Goal: Navigation & Orientation: Find specific page/section

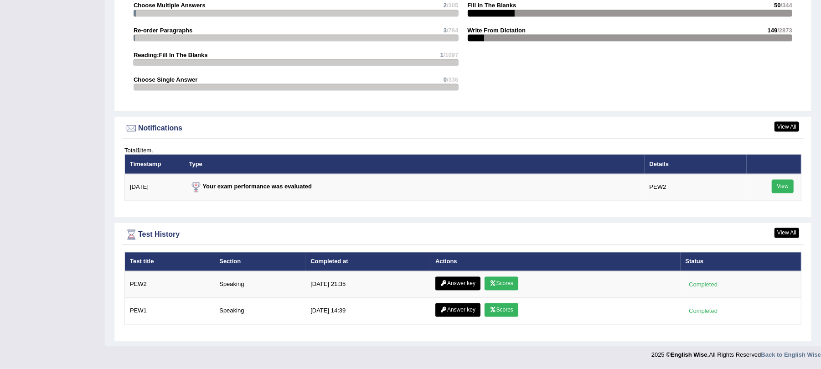
scroll to position [1061, 0]
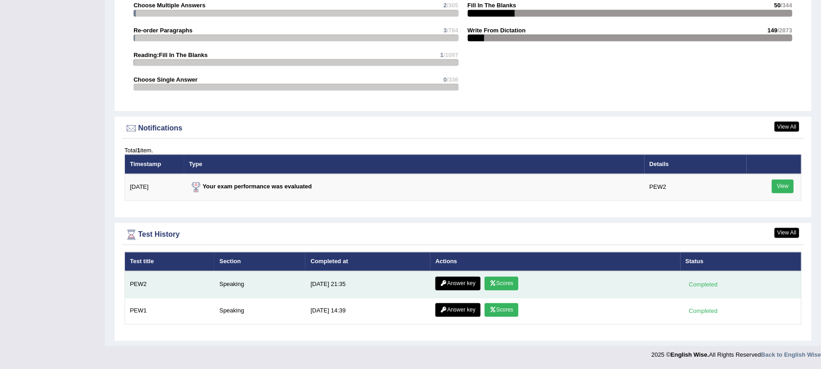
click at [505, 283] on link "Scores" at bounding box center [501, 284] width 34 height 14
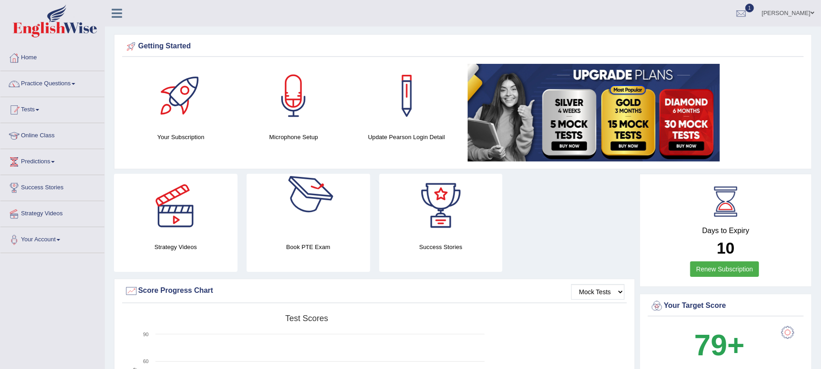
scroll to position [1001, 0]
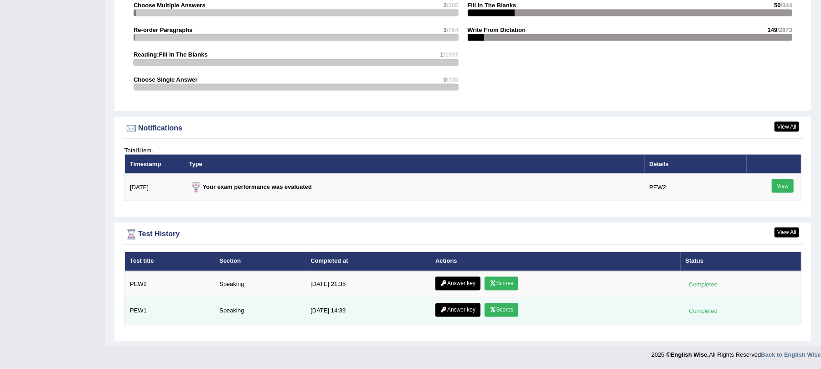
click at [508, 312] on link "Scores" at bounding box center [501, 310] width 34 height 14
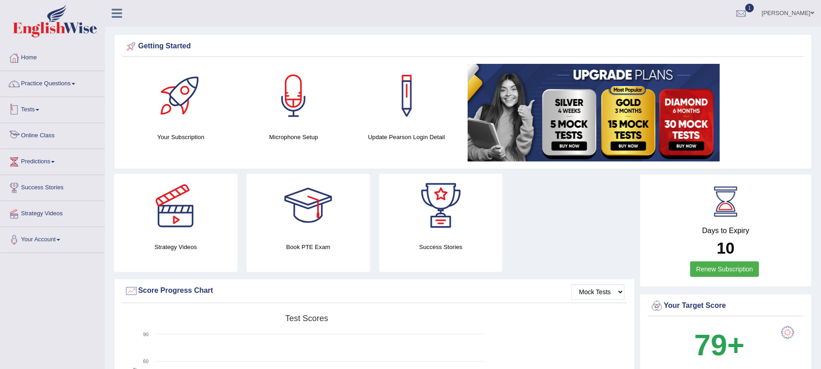
click at [52, 138] on link "Online Class" at bounding box center [52, 134] width 104 height 23
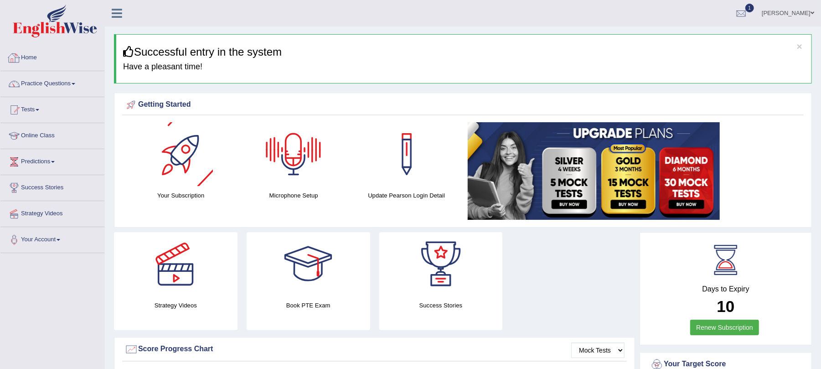
click at [30, 55] on link "Home" at bounding box center [52, 56] width 104 height 23
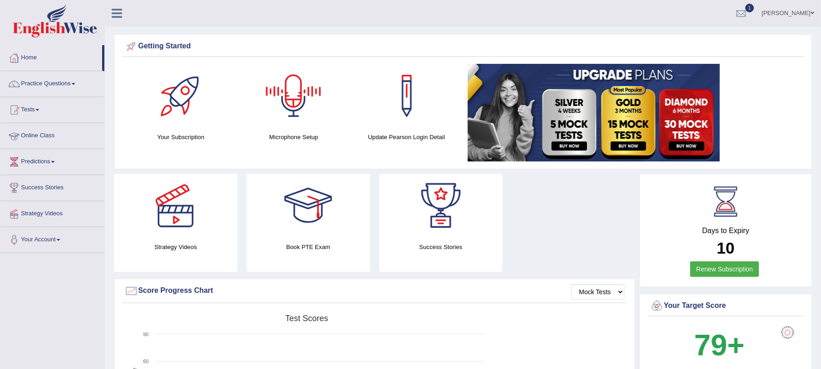
click at [36, 135] on link "Online Class" at bounding box center [52, 134] width 104 height 23
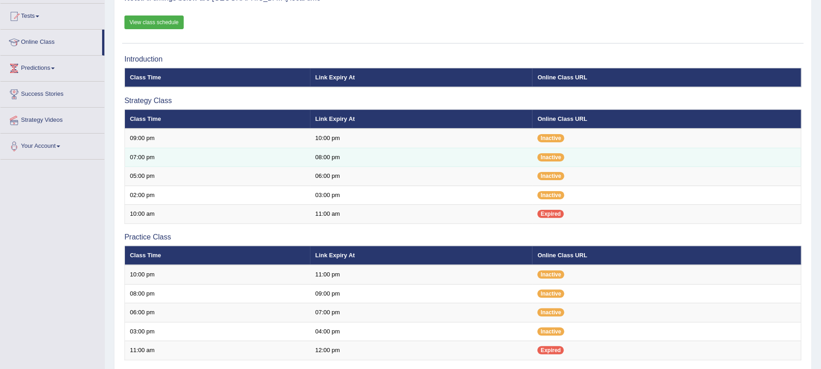
scroll to position [61, 0]
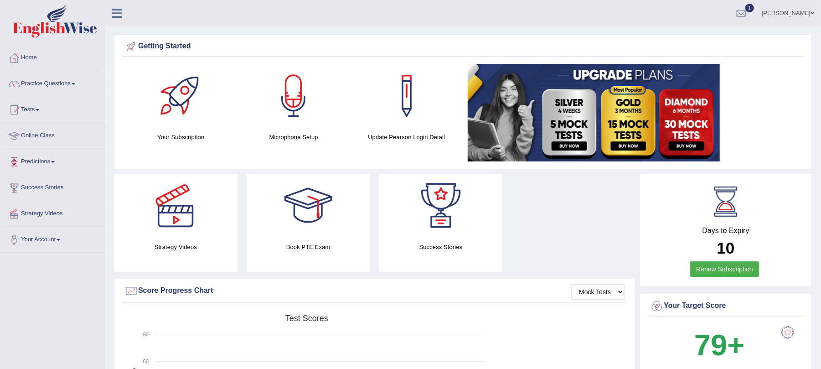
click at [28, 132] on link "Online Class" at bounding box center [52, 134] width 104 height 23
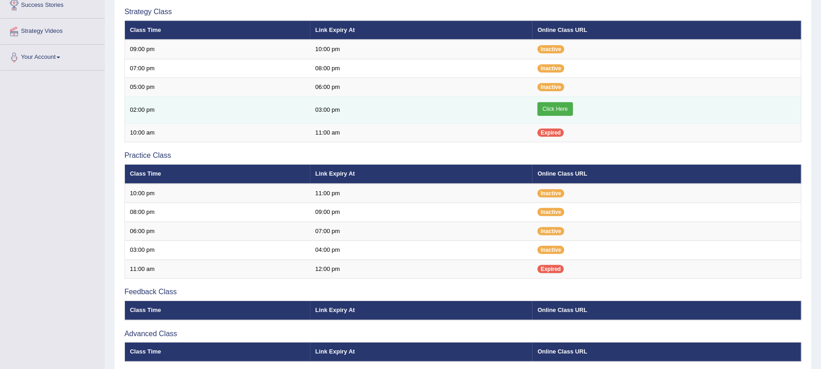
click at [556, 114] on link "Click Here" at bounding box center [554, 109] width 35 height 14
